Goal: Check status

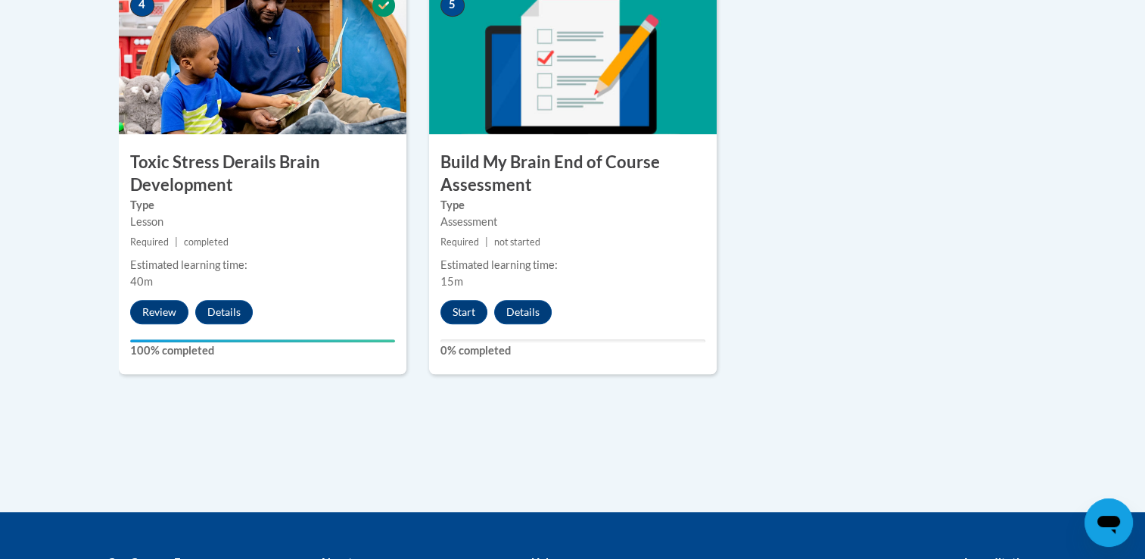
scroll to position [946, 0]
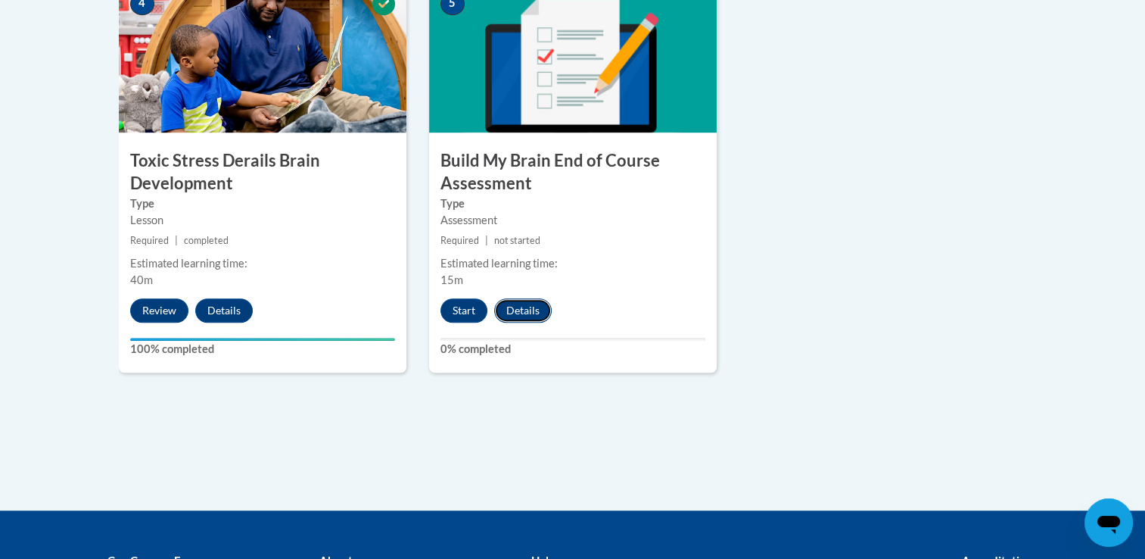
click at [531, 315] on button "Details" at bounding box center [523, 310] width 58 height 24
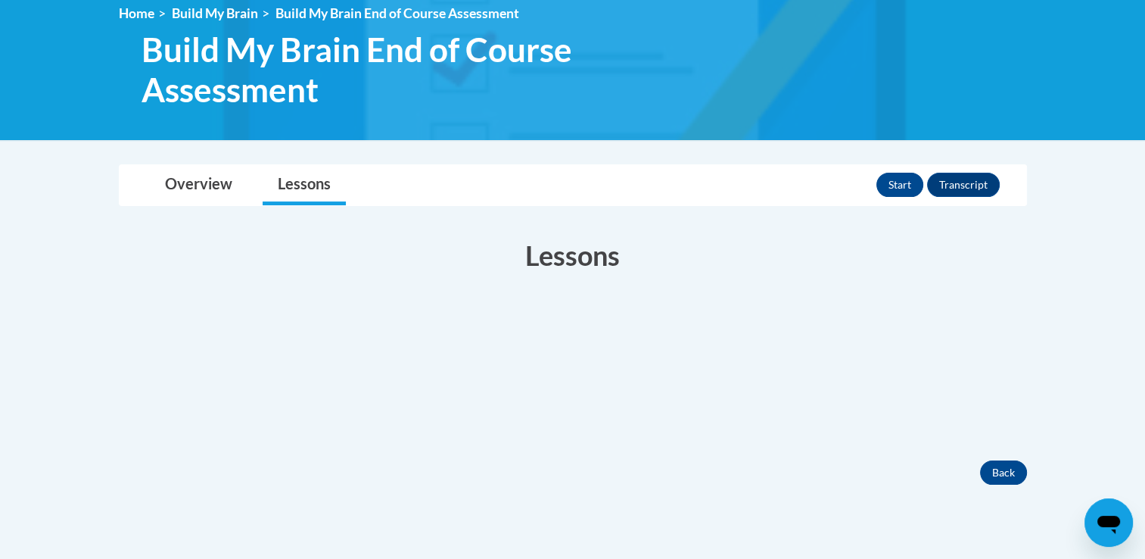
scroll to position [210, 0]
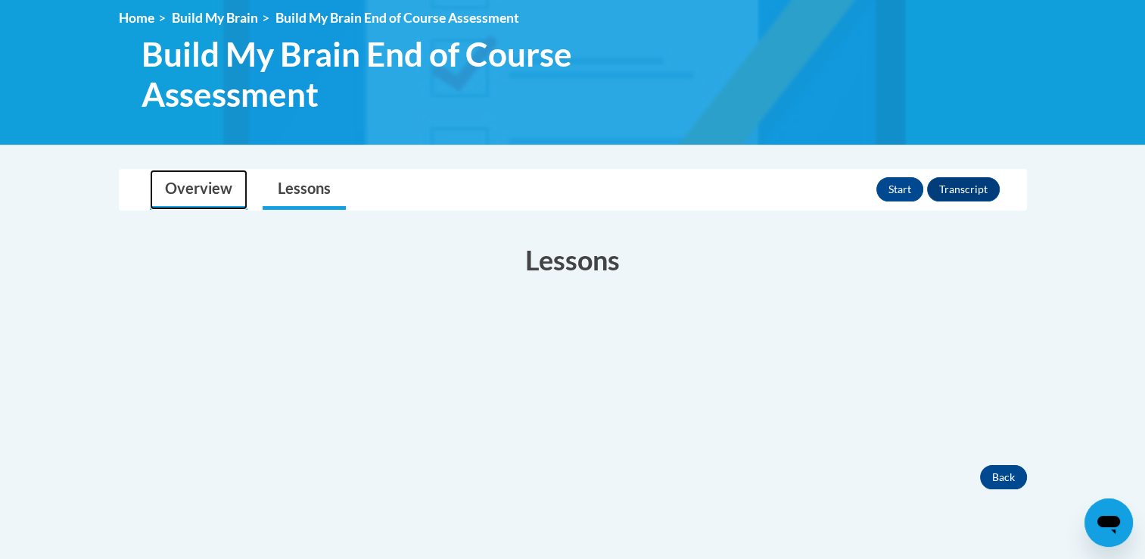
click at [203, 186] on link "Overview" at bounding box center [199, 190] width 98 height 40
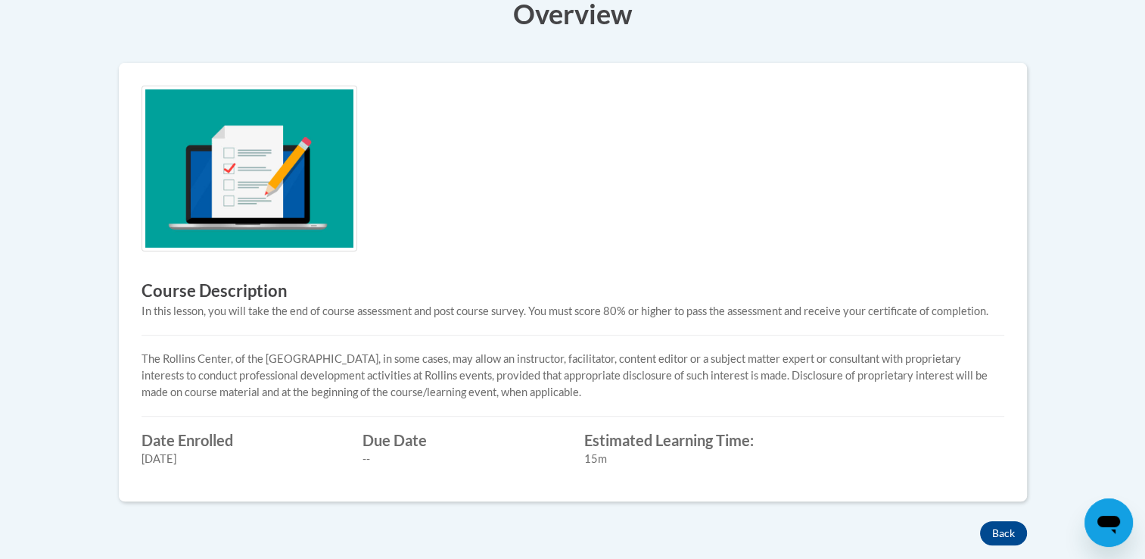
scroll to position [488, 0]
